Goal: Entertainment & Leisure: Consume media (video, audio)

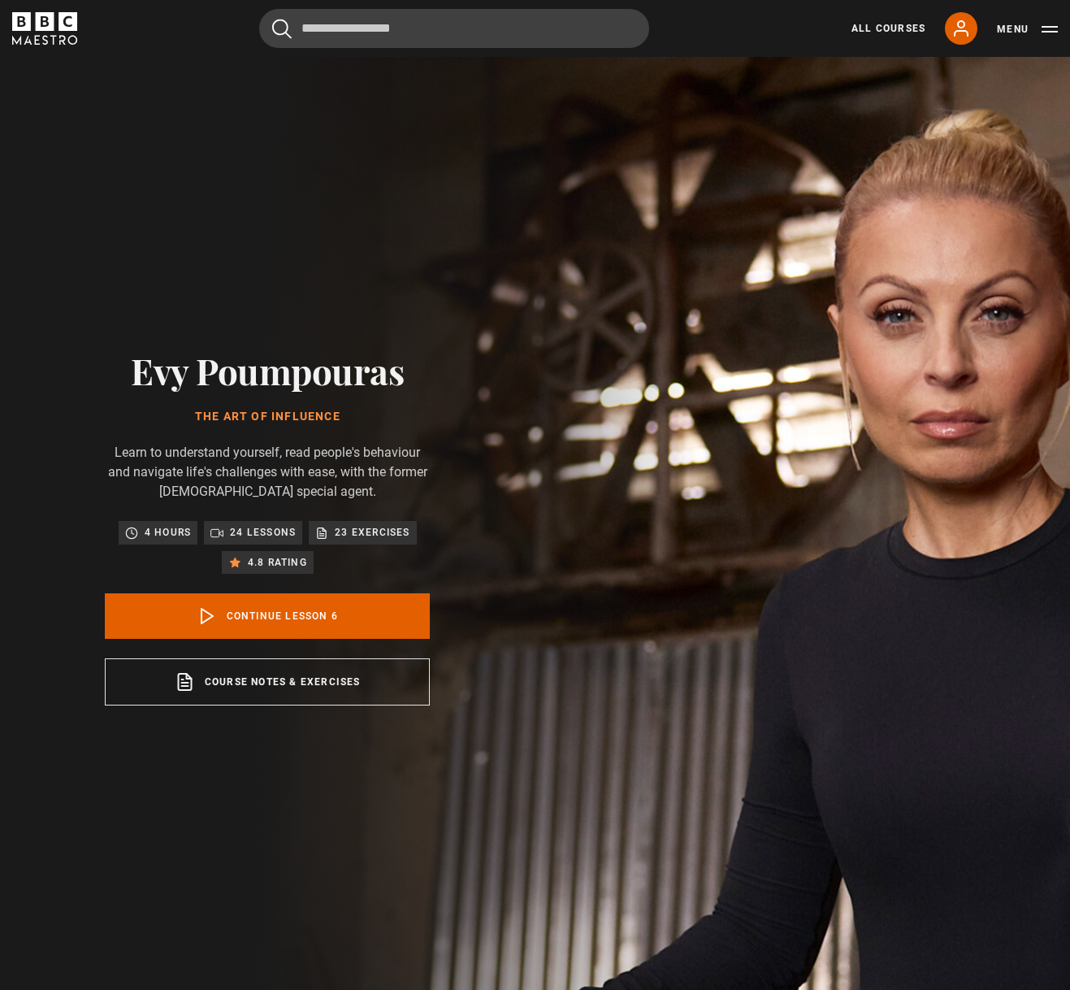
scroll to position [358, 0]
click at [246, 609] on link "Continue lesson 6" at bounding box center [267, 616] width 325 height 46
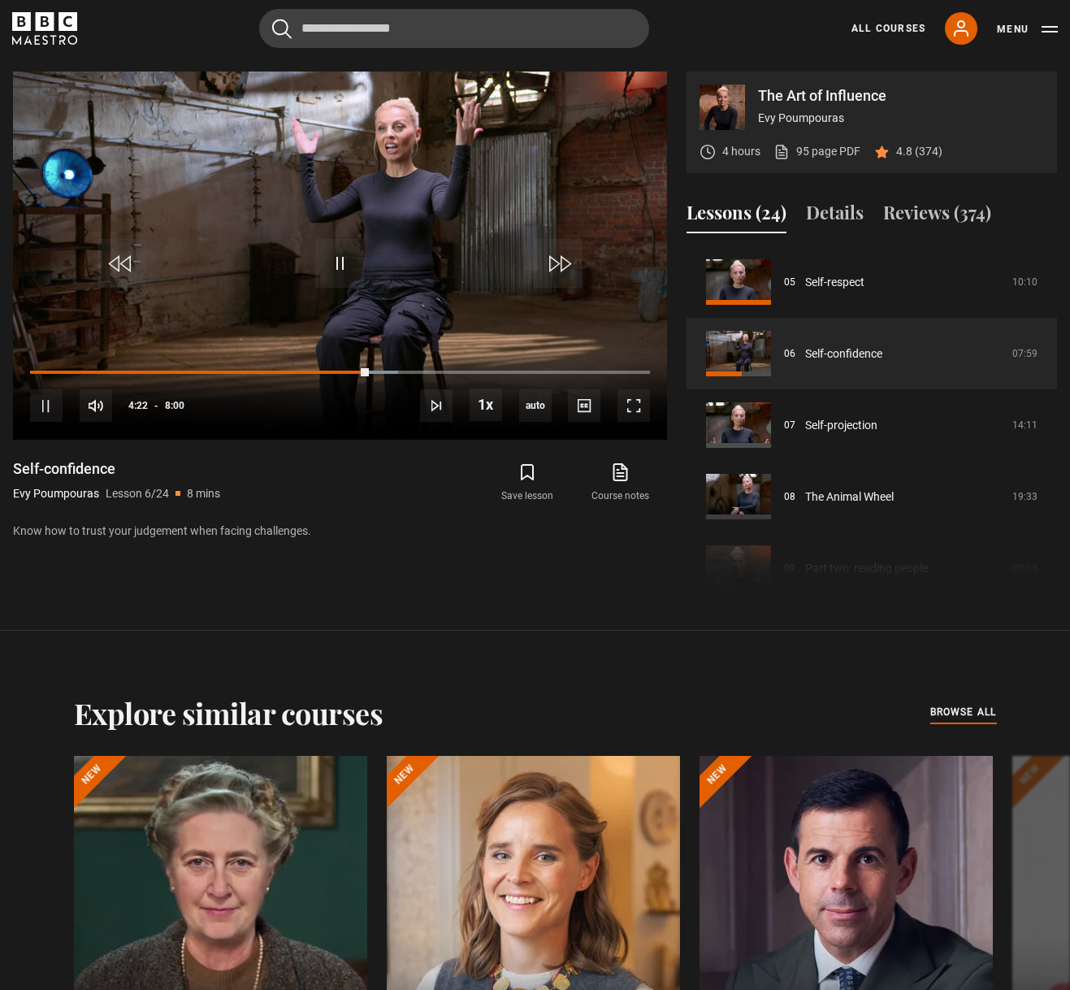
scroll to position [998, 0]
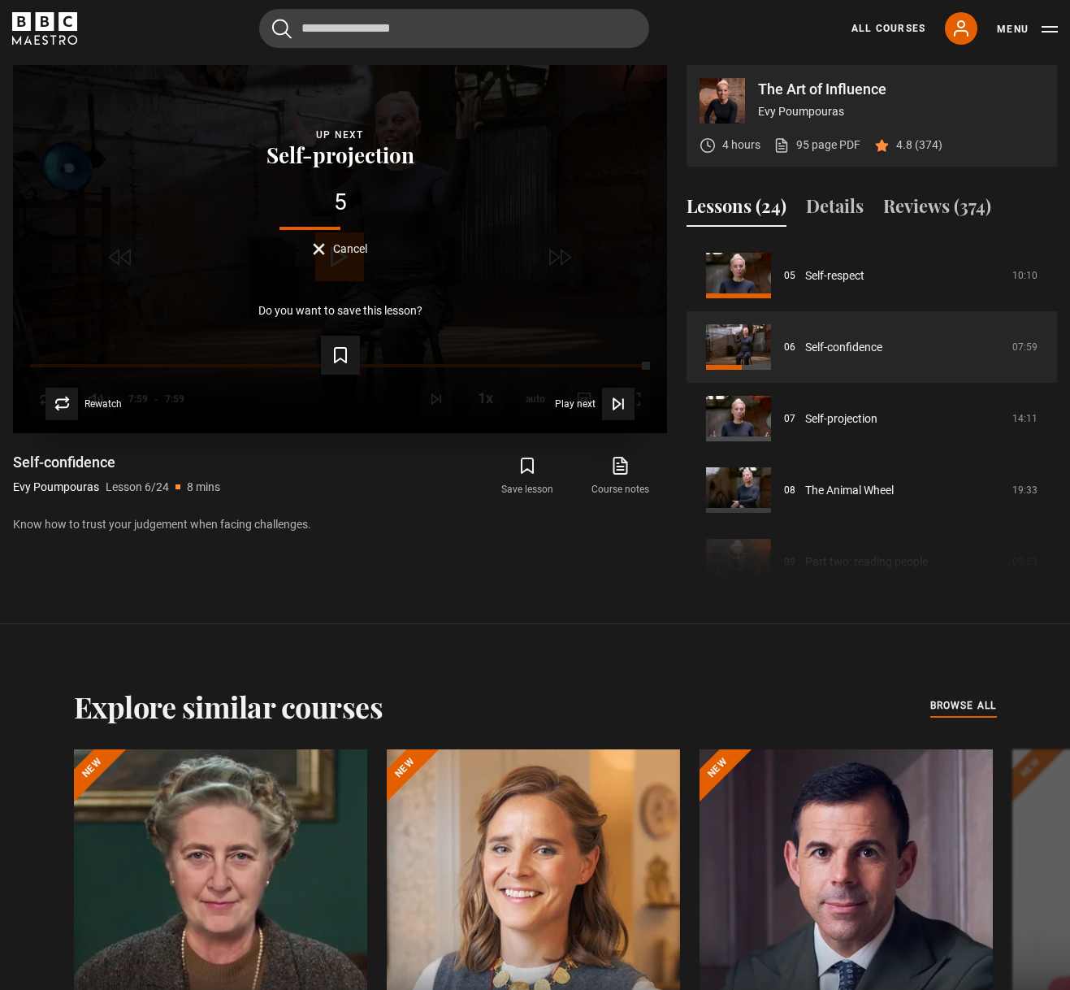
click at [338, 248] on span "Cancel" at bounding box center [350, 248] width 34 height 11
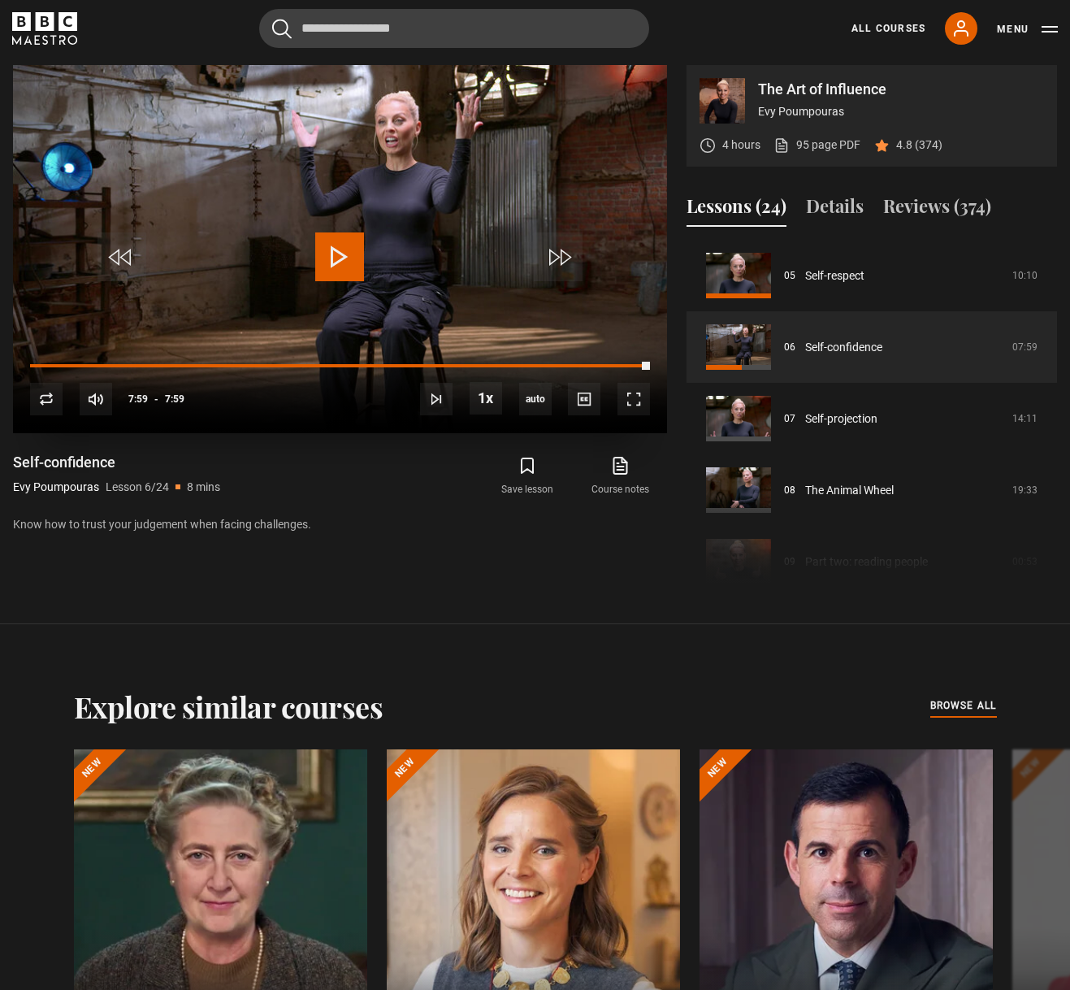
click at [553, 369] on div "10s Skip Back 10 seconds Play 10s Skip Forward 10 seconds Loaded : 100.00% 6:51…" at bounding box center [340, 388] width 654 height 90
click at [553, 363] on div "Loaded : 100.00% 6:44 7:59" at bounding box center [340, 365] width 620 height 5
click at [338, 252] on span "Video Player" at bounding box center [339, 256] width 49 height 49
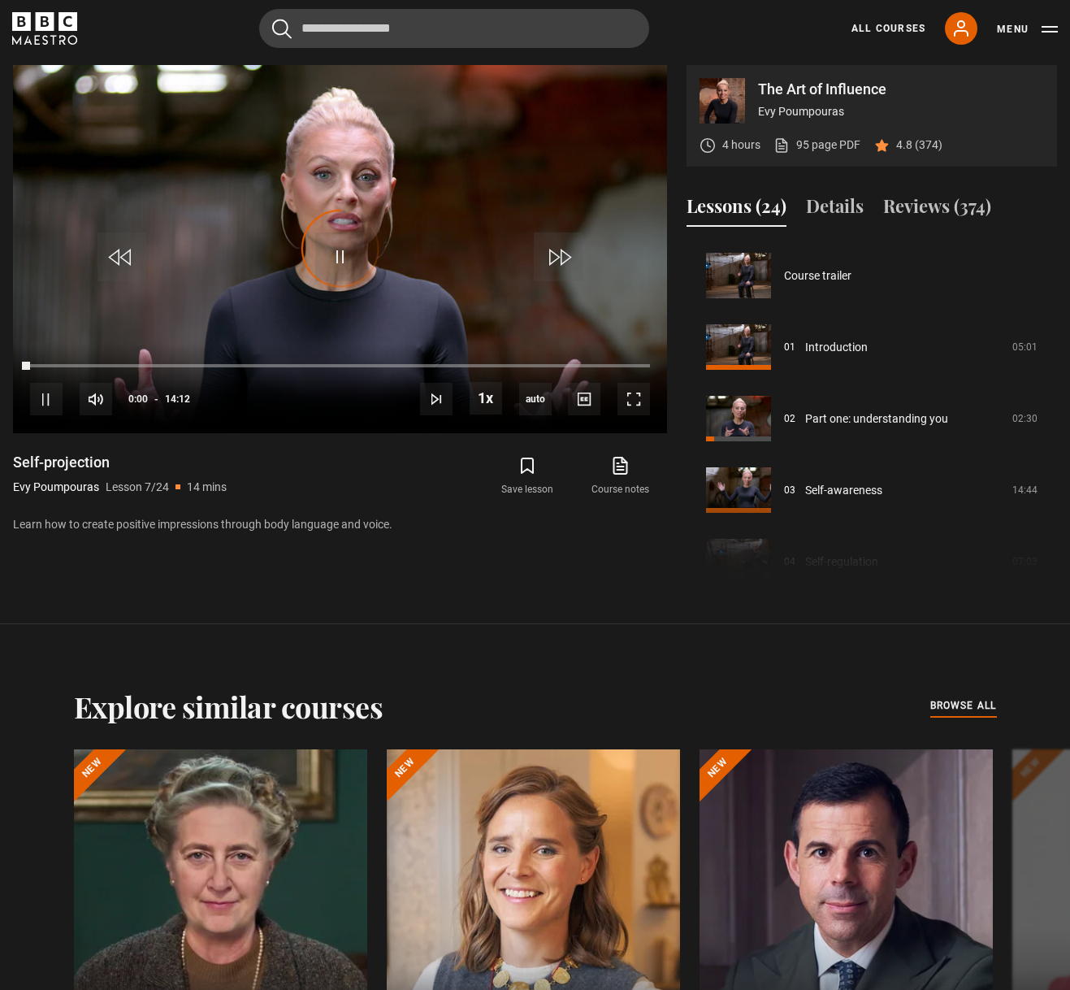
scroll to position [429, 0]
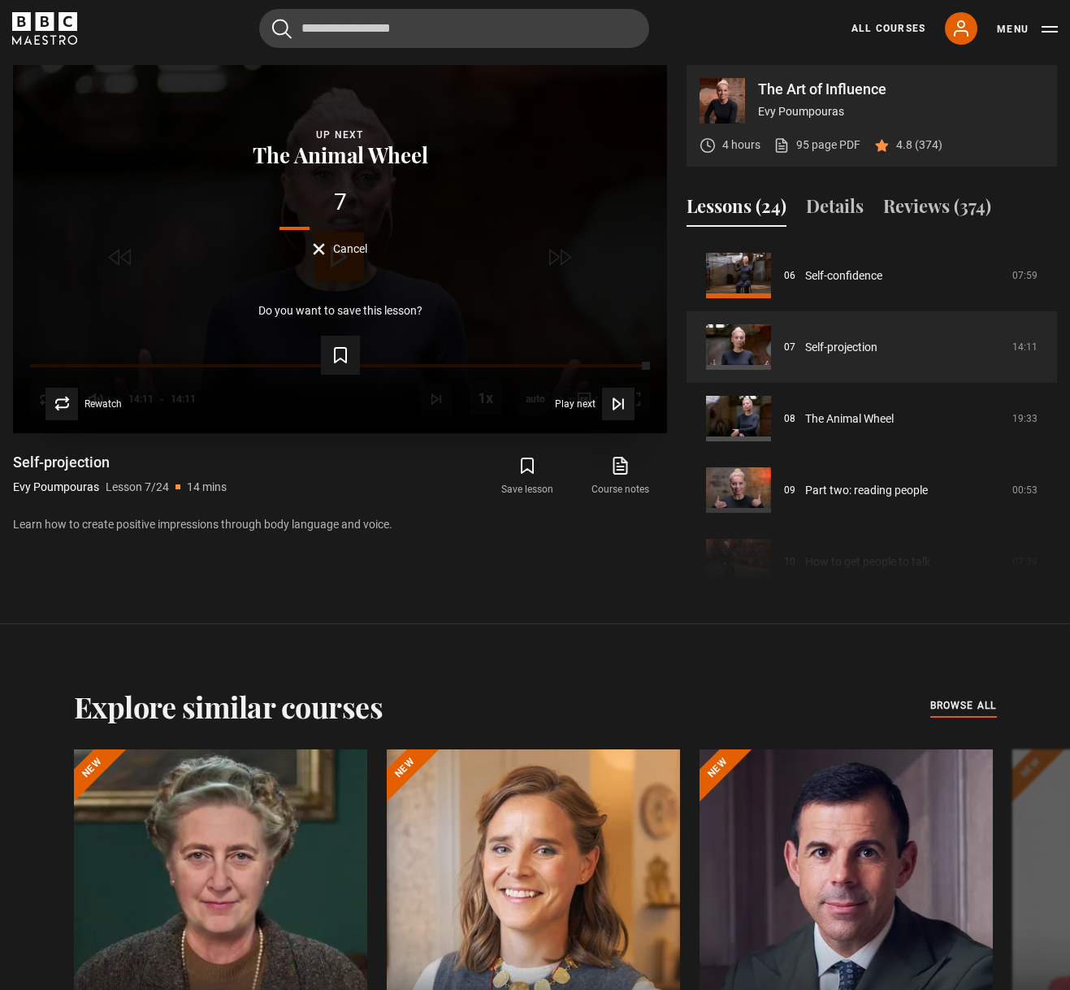
click at [319, 253] on button "Cancel" at bounding box center [340, 249] width 54 height 12
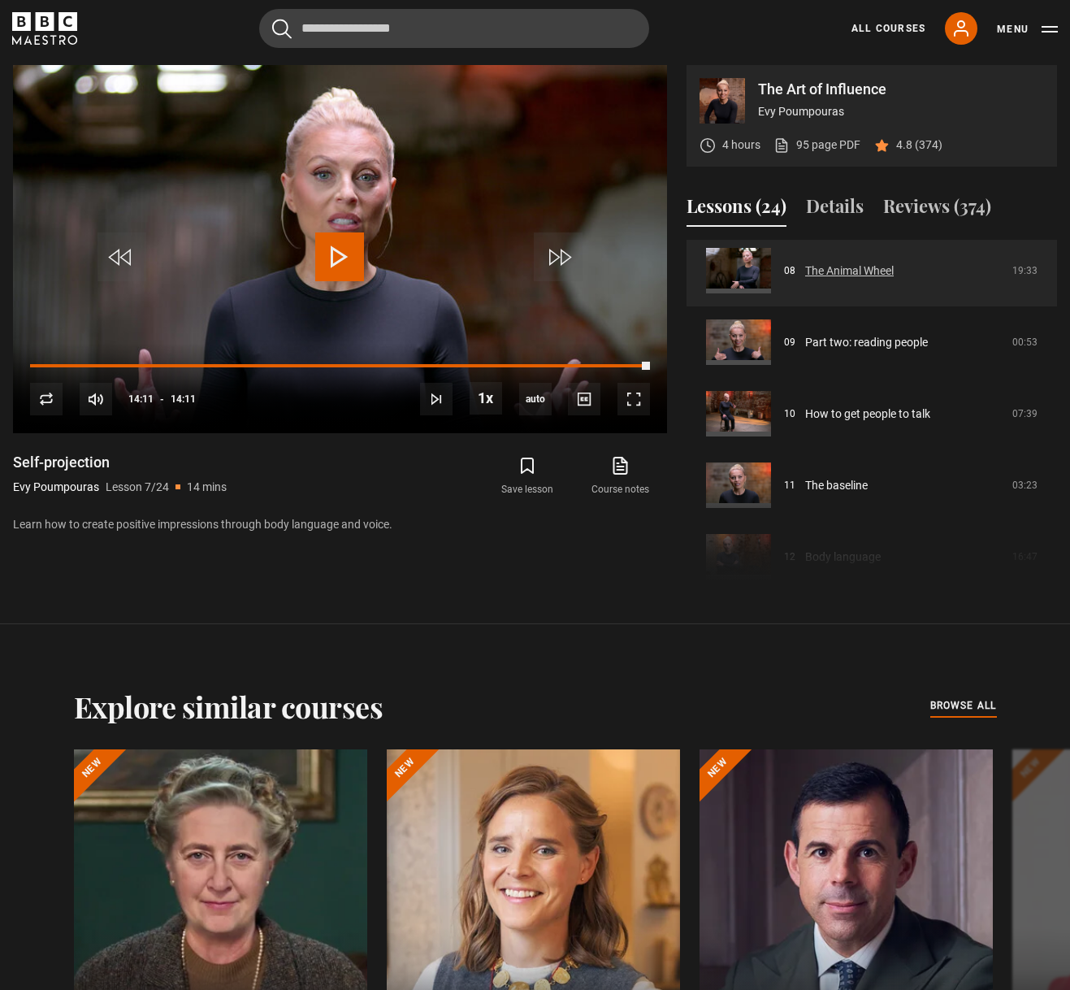
scroll to position [579, 0]
click at [877, 276] on link "The Animal Wheel" at bounding box center [849, 268] width 89 height 17
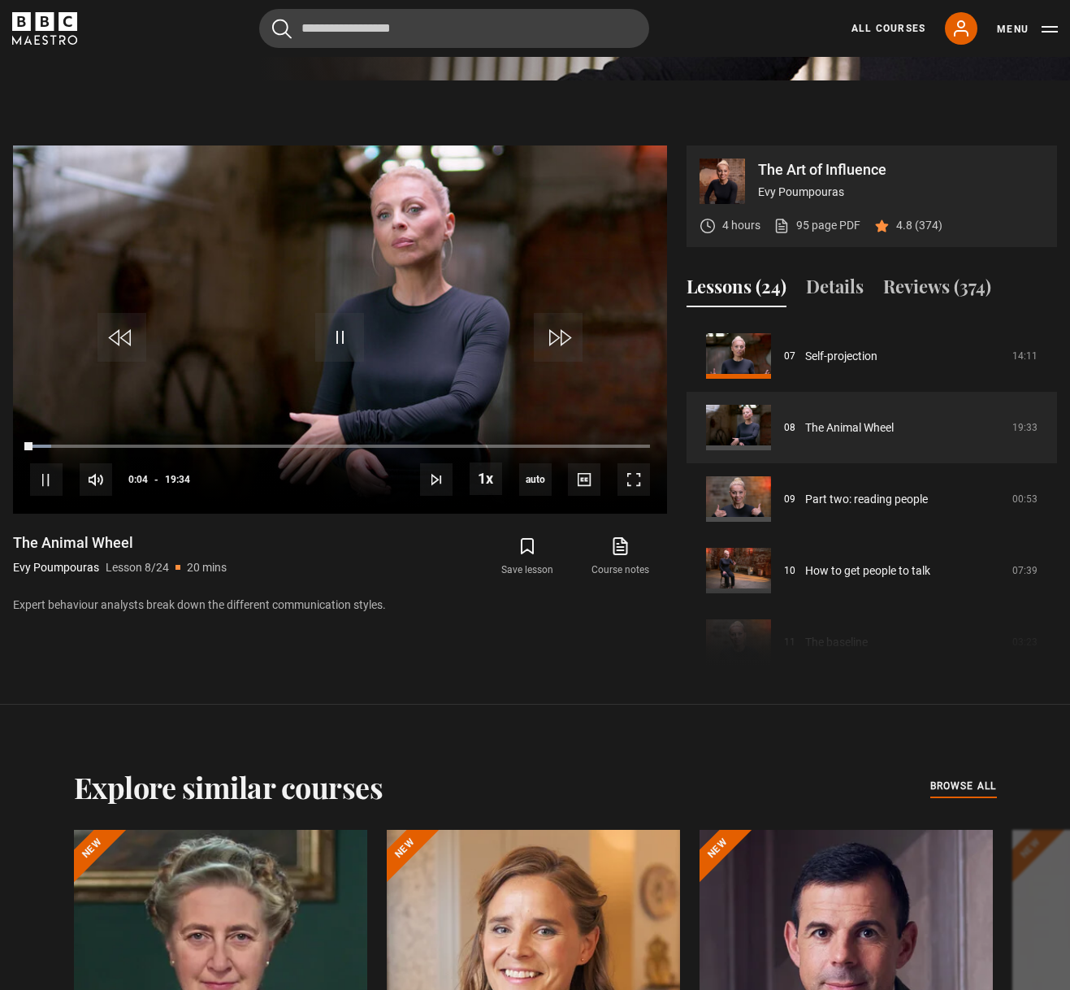
scroll to position [925, 0]
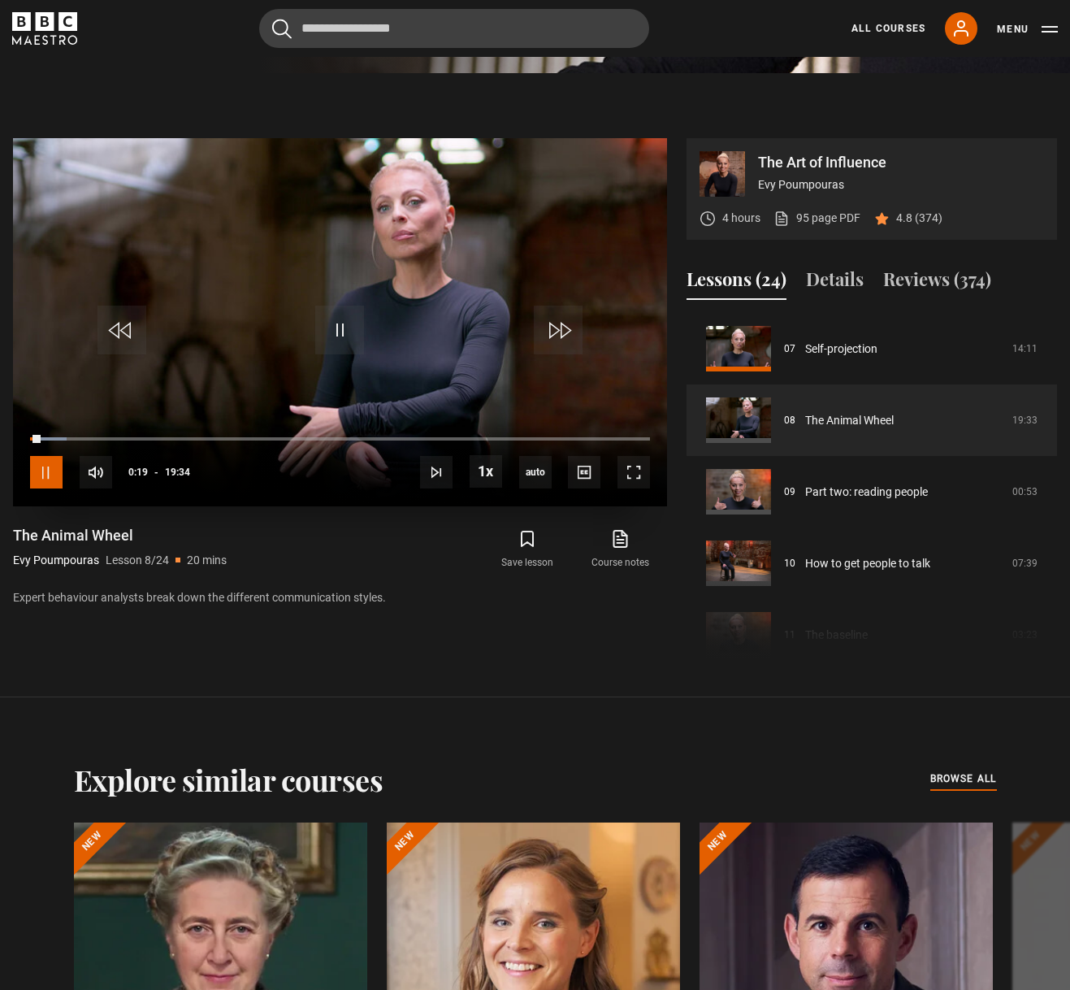
click at [46, 477] on span "Video Player" at bounding box center [46, 472] width 33 height 33
